Goal: Task Accomplishment & Management: Manage account settings

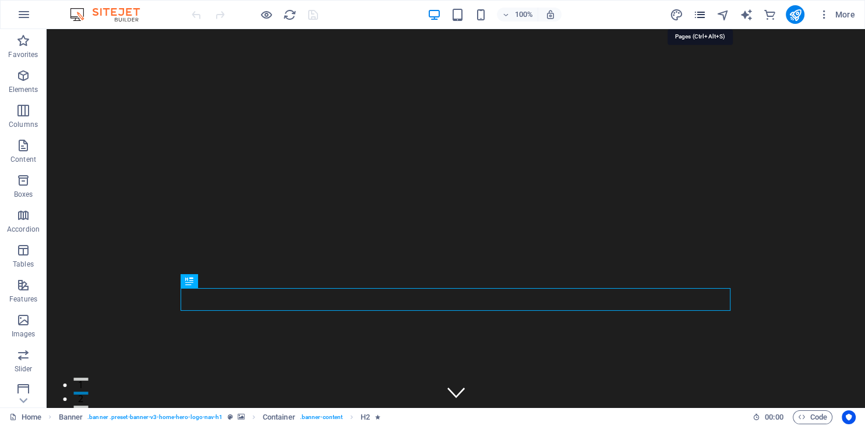
click at [694, 14] on icon "pages" at bounding box center [699, 14] width 13 height 13
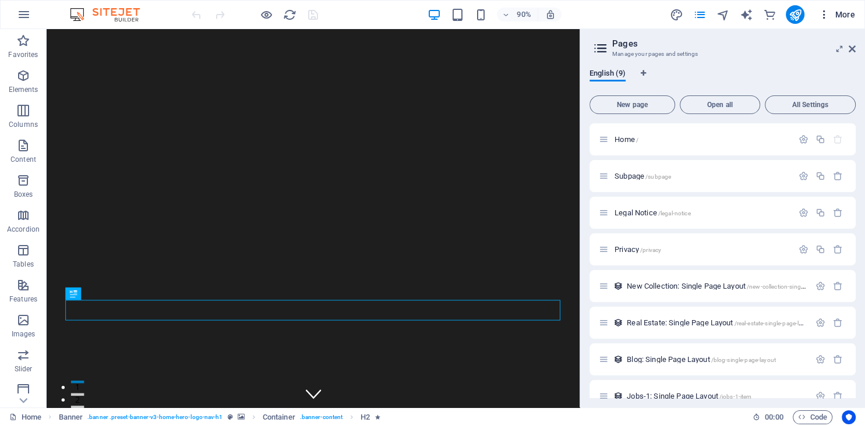
click at [824, 18] on icon "button" at bounding box center [824, 15] width 12 height 12
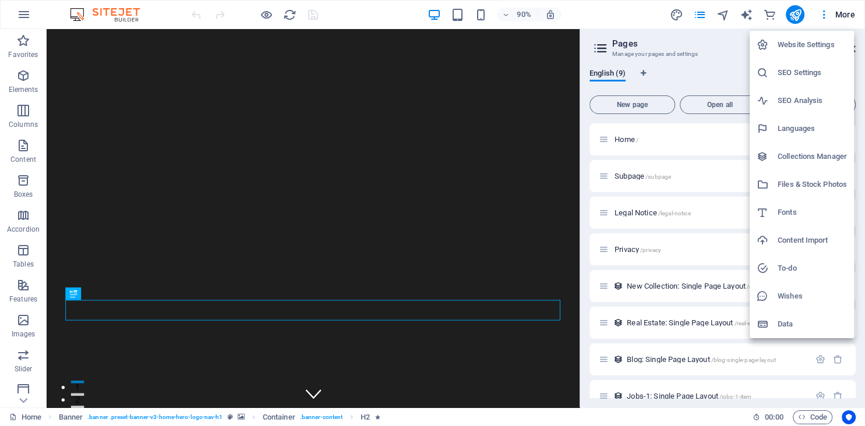
click at [823, 46] on h6 "Website Settings" at bounding box center [812, 45] width 69 height 14
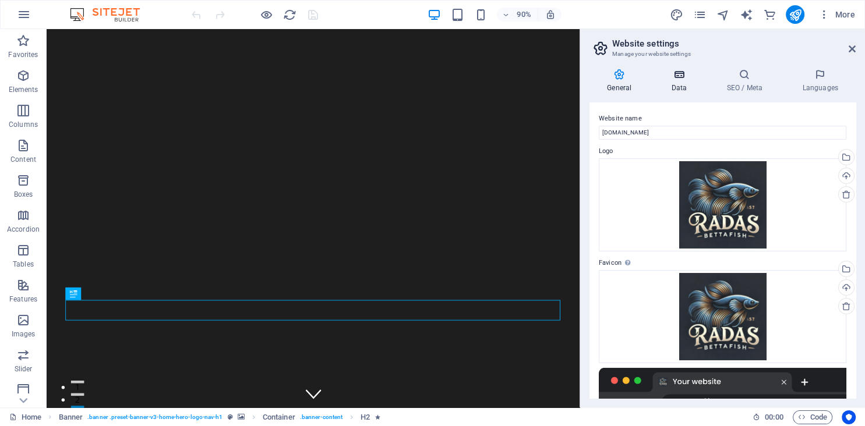
click at [679, 73] on icon at bounding box center [679, 75] width 51 height 12
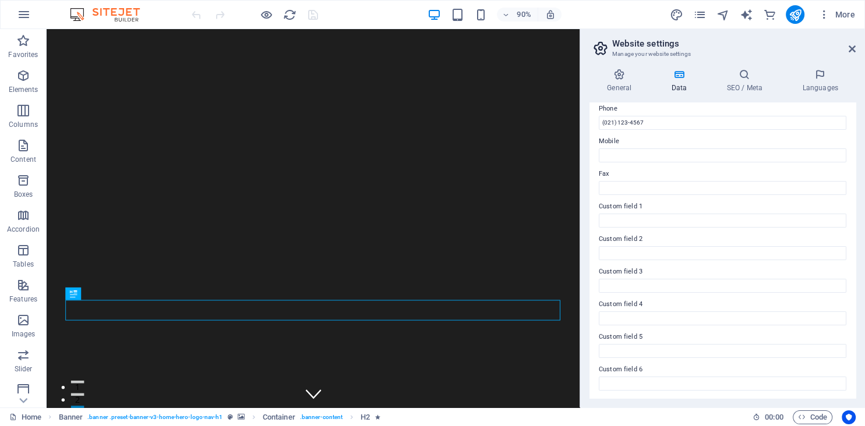
scroll to position [264, 0]
click at [823, 16] on icon "button" at bounding box center [824, 15] width 12 height 12
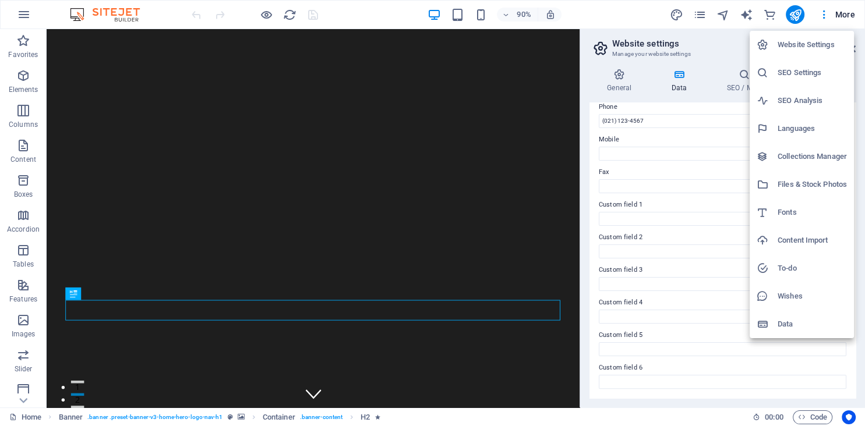
click at [821, 46] on h6 "Website Settings" at bounding box center [812, 45] width 69 height 14
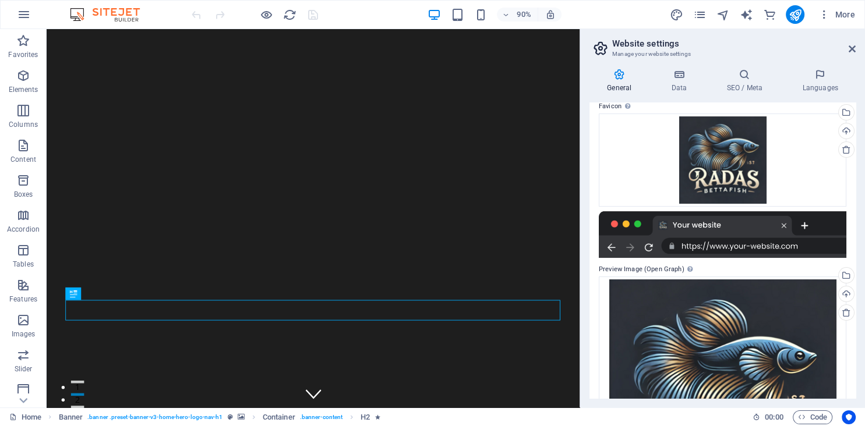
scroll to position [277, 0]
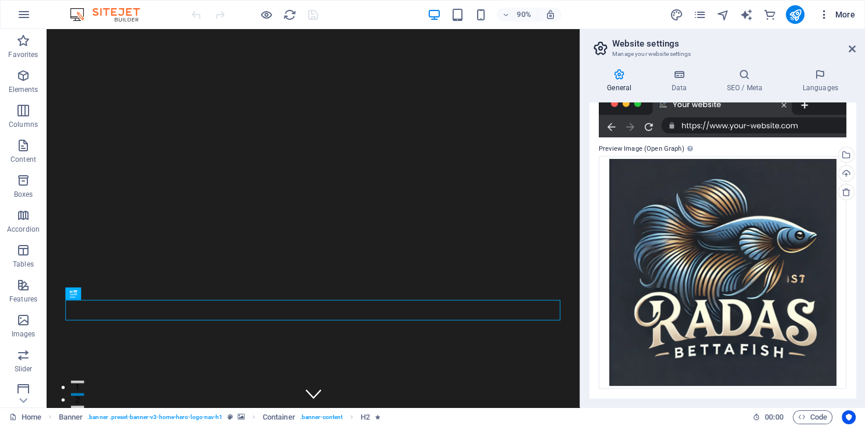
click at [840, 20] on span "More" at bounding box center [836, 15] width 37 height 12
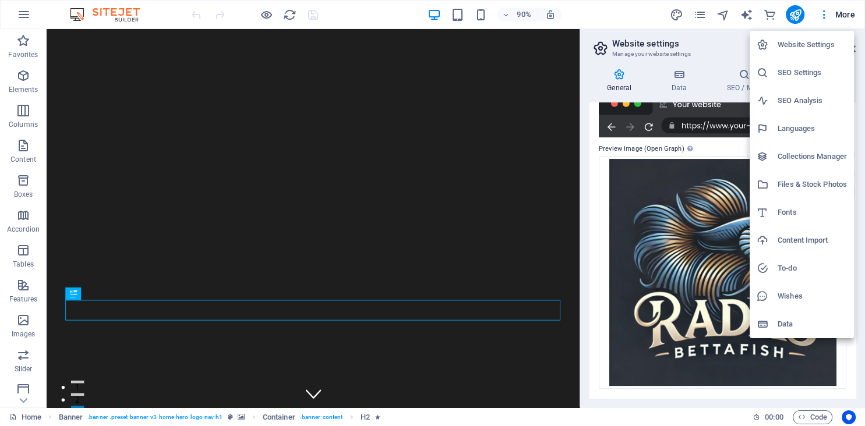
click at [800, 324] on h6 "Data" at bounding box center [812, 324] width 69 height 14
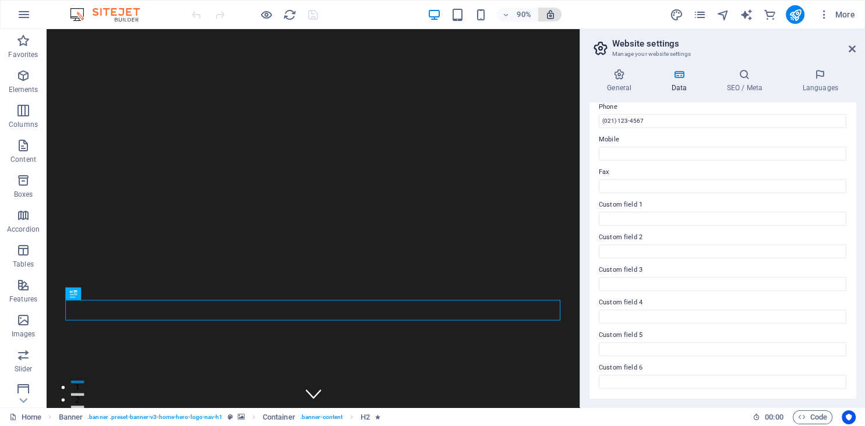
click at [551, 16] on icon "button" at bounding box center [550, 14] width 10 height 10
click at [548, 19] on icon "button" at bounding box center [550, 14] width 10 height 10
click at [506, 16] on icon "button" at bounding box center [506, 15] width 8 height 8
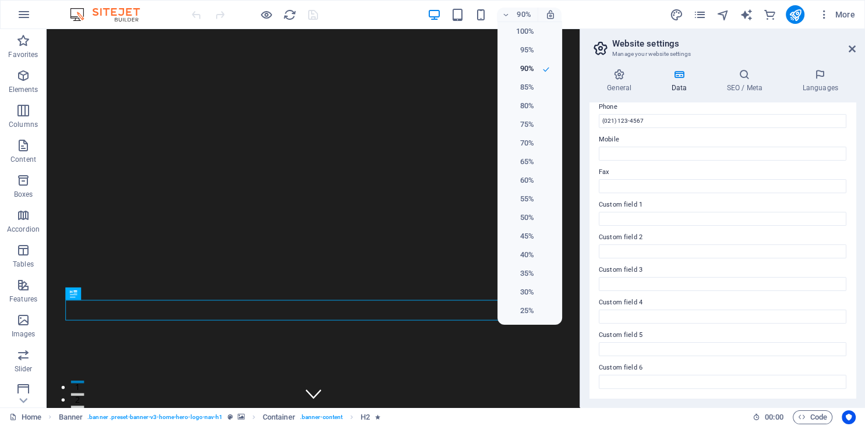
click at [536, 1] on div at bounding box center [432, 213] width 865 height 426
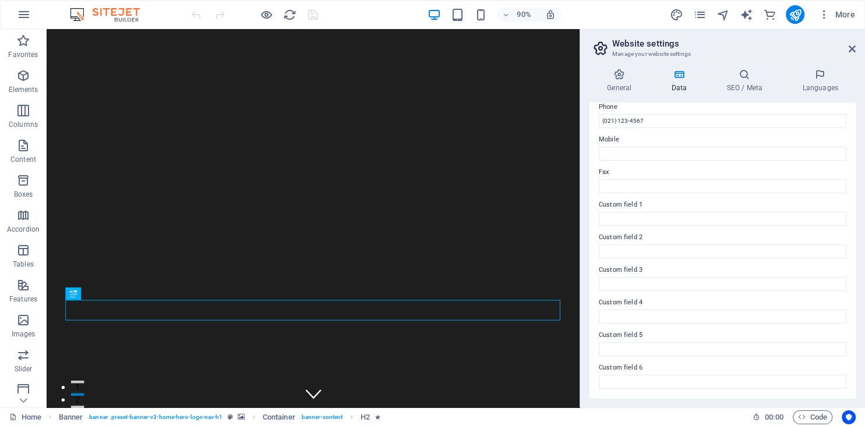
click at [128, 13] on img at bounding box center [110, 15] width 87 height 14
click at [26, 11] on icon "button" at bounding box center [24, 15] width 14 height 14
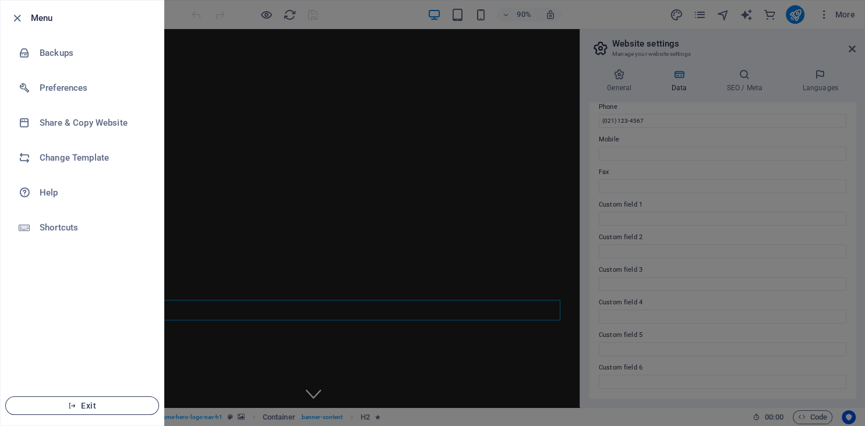
click at [80, 398] on button "Exit" at bounding box center [82, 406] width 154 height 19
